Goal: Transaction & Acquisition: Purchase product/service

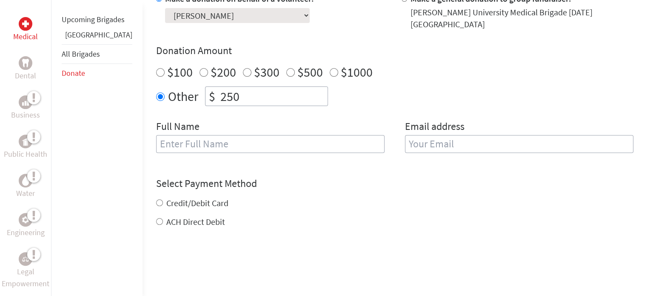
scroll to position [267, 0]
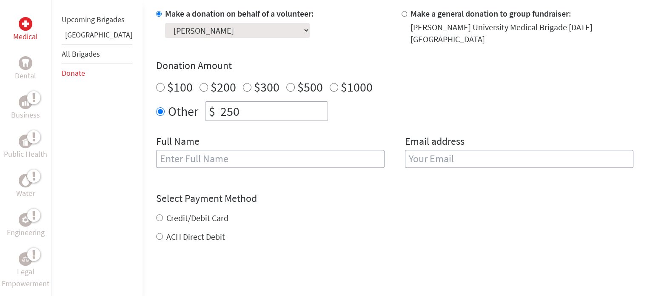
click at [156, 84] on input "$100" at bounding box center [160, 87] width 9 height 9
radio input "true"
click at [194, 150] on input "text" at bounding box center [270, 159] width 228 height 18
type input "[PERSON_NAME]"
type input "[EMAIL_ADDRESS][DOMAIN_NAME]"
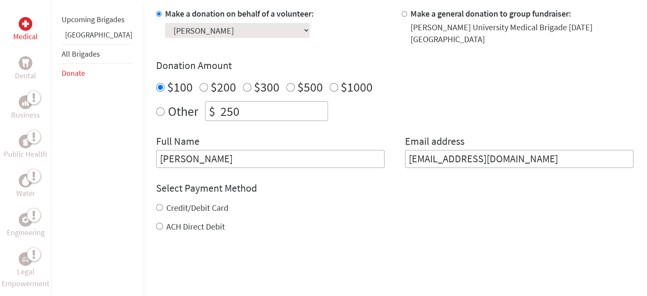
click at [176, 202] on label "Credit/Debit Card" at bounding box center [197, 207] width 62 height 11
click at [163, 204] on input "Credit/Debit Card" at bounding box center [159, 207] width 7 height 7
radio input "true"
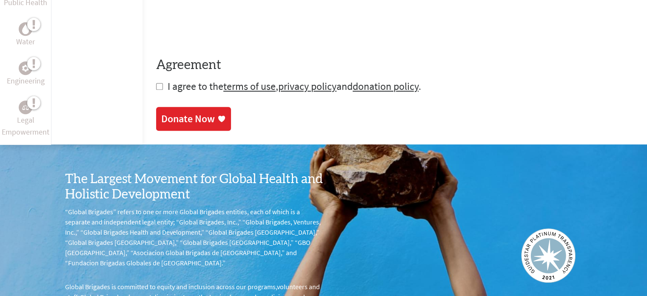
scroll to position [556, 0]
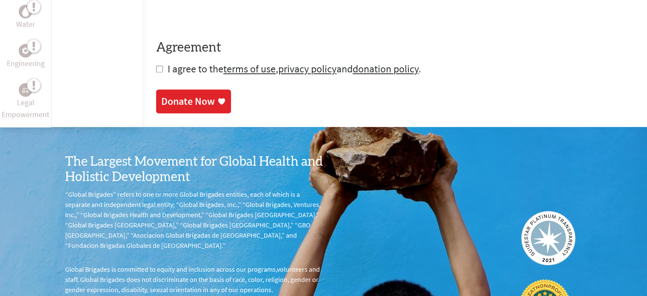
click at [156, 65] on input "checkbox" at bounding box center [159, 68] width 7 height 7
checkbox input "true"
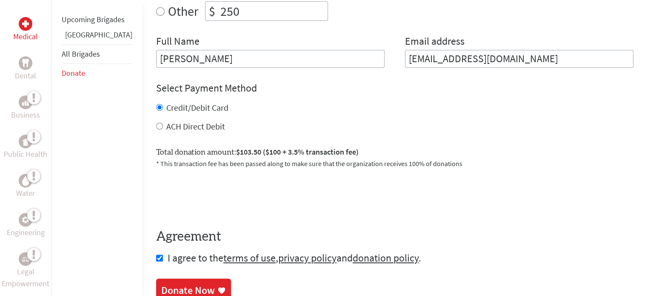
scroll to position [362, 0]
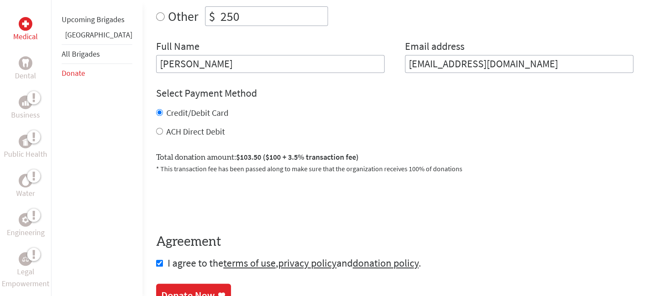
click at [156, 125] on div "ACH Direct Debit" at bounding box center [394, 131] width 477 height 12
click at [156, 128] on input "ACH Direct Debit" at bounding box center [159, 131] width 7 height 7
radio input "true"
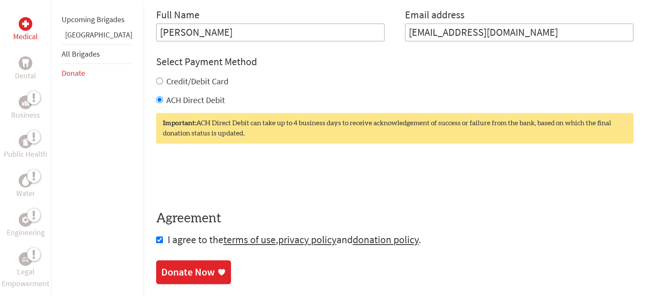
scroll to position [413, 0]
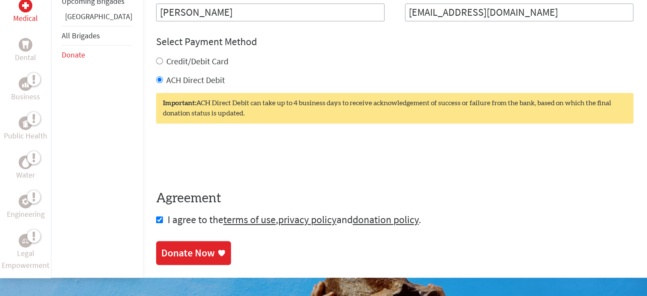
click at [172, 250] on div "Donate Now" at bounding box center [188, 253] width 54 height 14
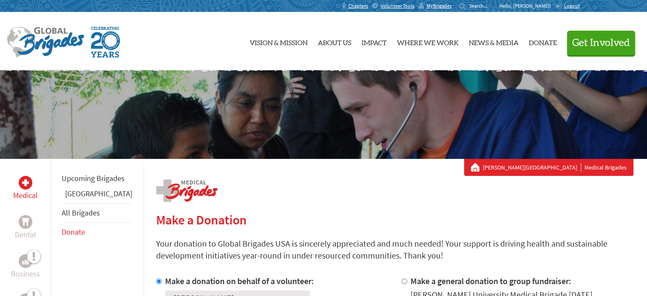
scroll to position [418, 0]
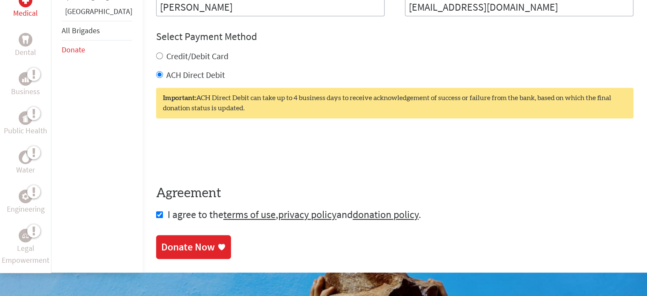
click at [199, 51] on label "Credit/Debit Card" at bounding box center [197, 56] width 62 height 11
click at [163, 52] on input "Credit/Debit Card" at bounding box center [159, 55] width 7 height 7
radio input "true"
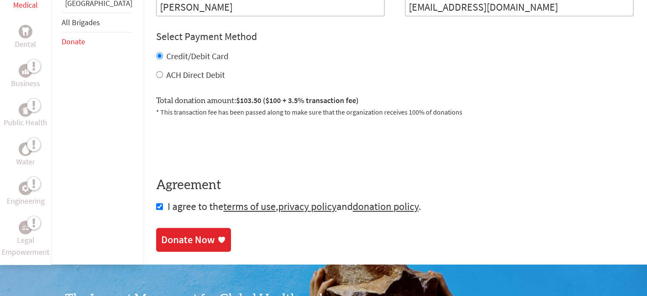
click at [190, 233] on div "Donate Now" at bounding box center [193, 240] width 65 height 14
